Goal: Navigation & Orientation: Find specific page/section

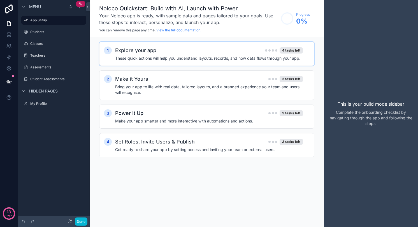
click at [192, 52] on div "Explore your app 4 tasks left" at bounding box center [209, 51] width 188 height 8
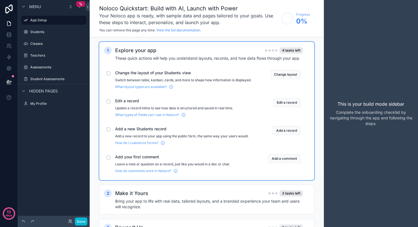
click at [155, 77] on div "Change the layout of your Students view Switch between table, kanban, cards, an…" at bounding box center [183, 79] width 136 height 19
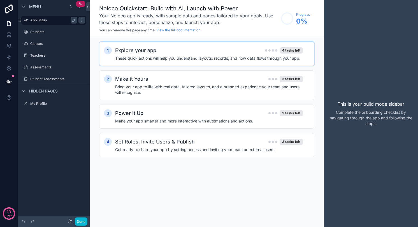
click at [45, 20] on label "App Setup" at bounding box center [52, 20] width 45 height 4
click at [38, 31] on label "Students" at bounding box center [52, 32] width 45 height 4
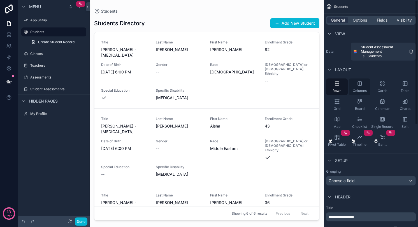
click at [360, 86] on icon "scrollable content" at bounding box center [360, 84] width 6 height 6
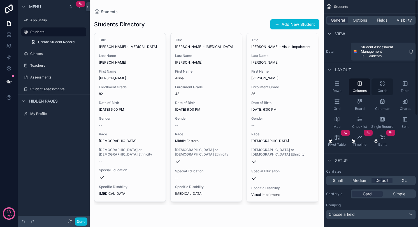
click at [381, 84] on icon "scrollable content" at bounding box center [383, 84] width 6 height 6
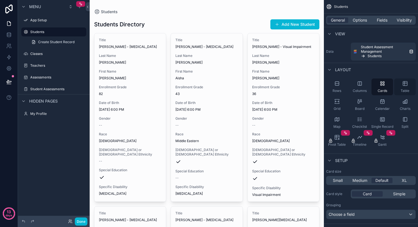
click at [408, 86] on icon "scrollable content" at bounding box center [406, 84] width 6 height 6
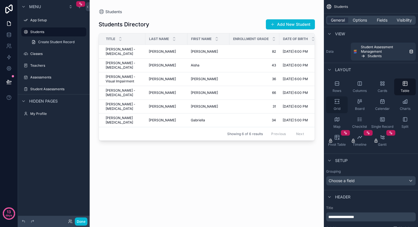
click at [338, 103] on icon "scrollable content" at bounding box center [337, 103] width 4 height 1
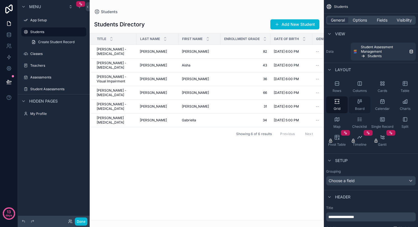
click at [359, 104] on icon "scrollable content" at bounding box center [360, 102] width 6 height 6
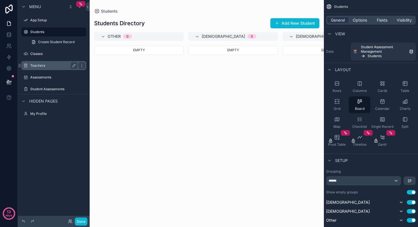
click at [55, 64] on label "Teachers" at bounding box center [52, 65] width 45 height 4
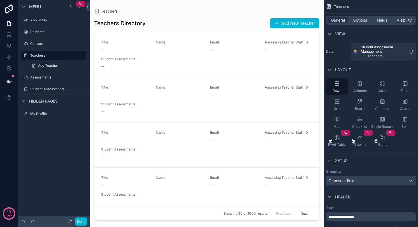
click at [357, 180] on div "Choose a field" at bounding box center [371, 180] width 89 height 9
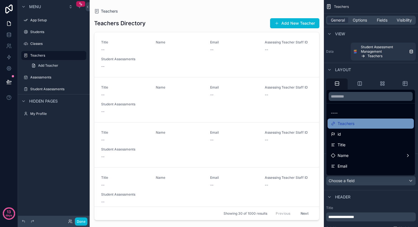
click at [354, 124] on span "Teachers" at bounding box center [346, 123] width 17 height 7
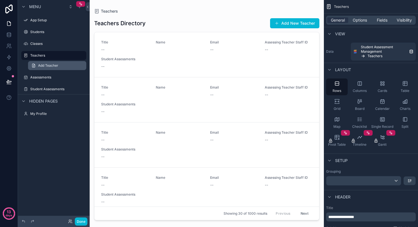
click at [57, 67] on span "Add Teacher" at bounding box center [48, 65] width 20 height 4
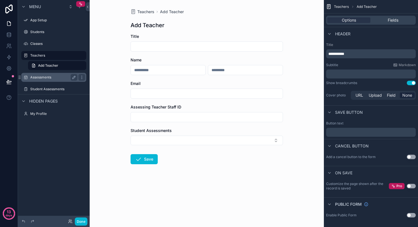
click at [45, 79] on label "Assessments" at bounding box center [52, 77] width 45 height 4
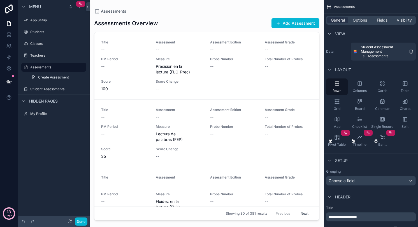
click at [4, 214] on circle at bounding box center [8, 213] width 11 height 11
click at [12, 138] on div "13 days" at bounding box center [9, 113] width 18 height 227
click at [8, 8] on icon at bounding box center [8, 8] width 7 height 9
